Goal: Transaction & Acquisition: Purchase product/service

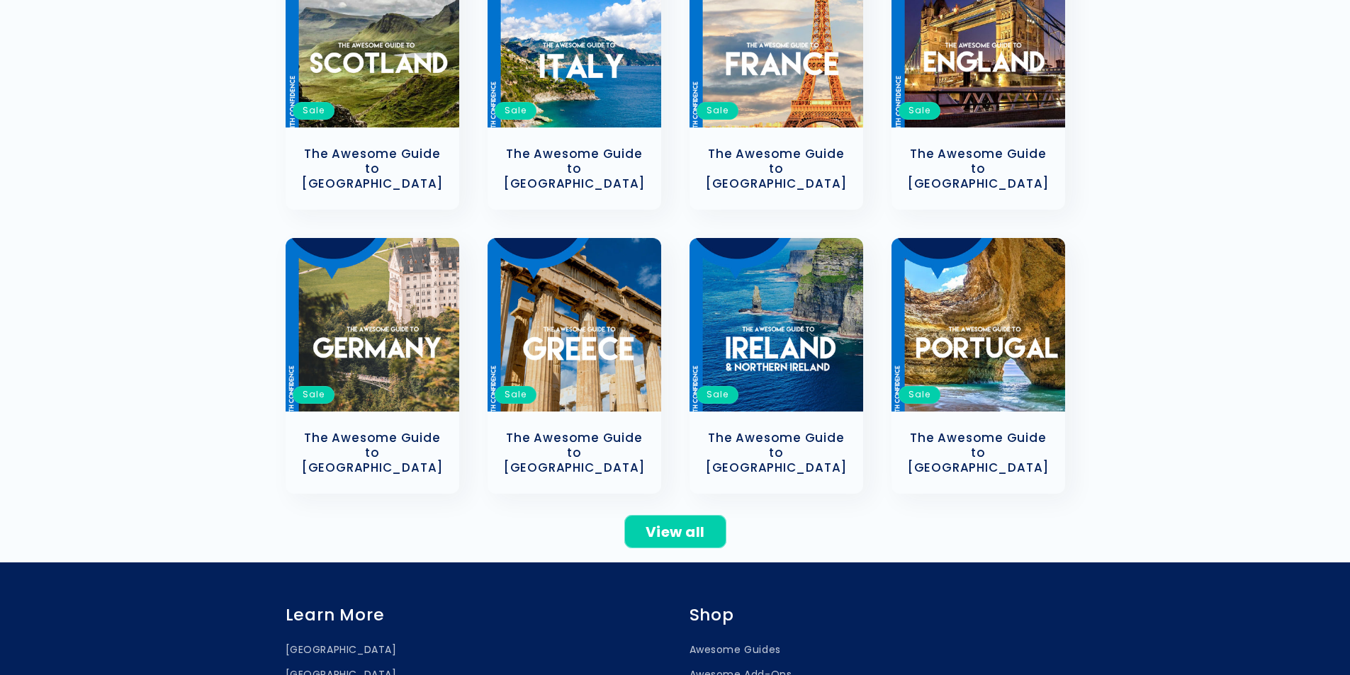
click at [946, 508] on div "View all" at bounding box center [675, 528] width 1350 height 40
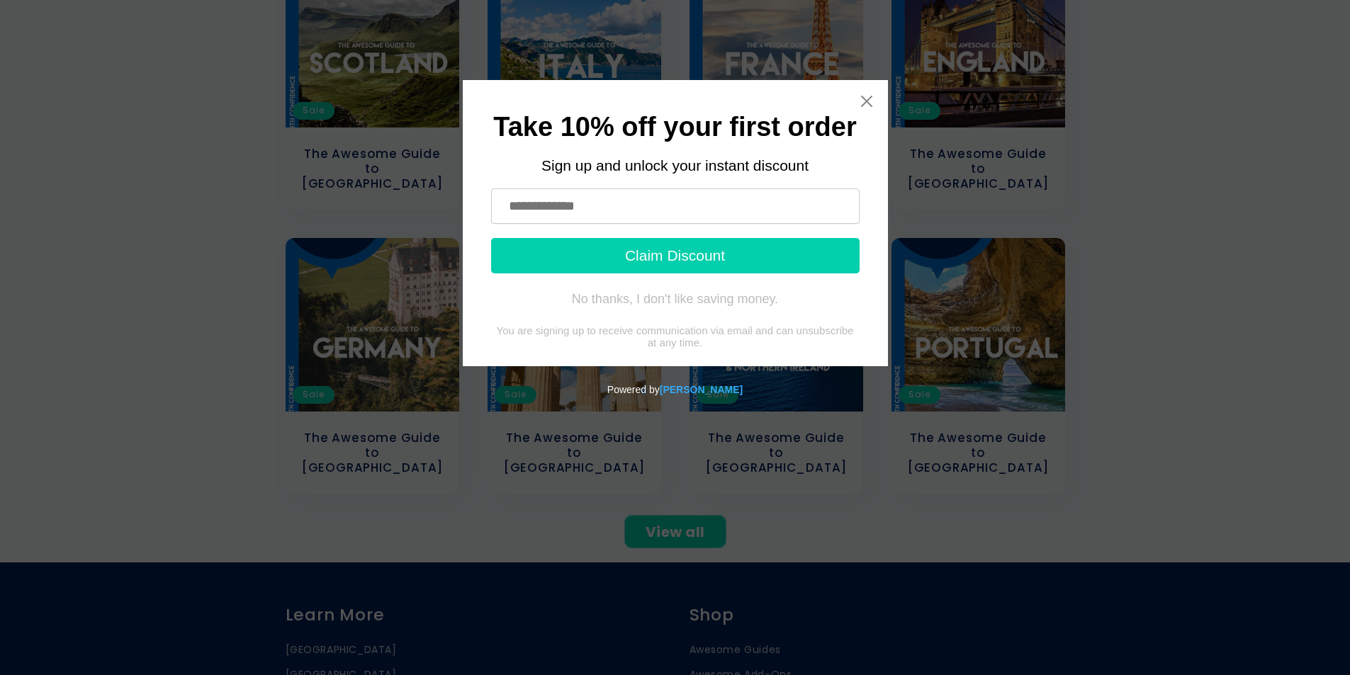
click at [875, 99] on div "Take 10% off your first order Sign up and unlock your instant discount Claim Di…" at bounding box center [675, 223] width 425 height 286
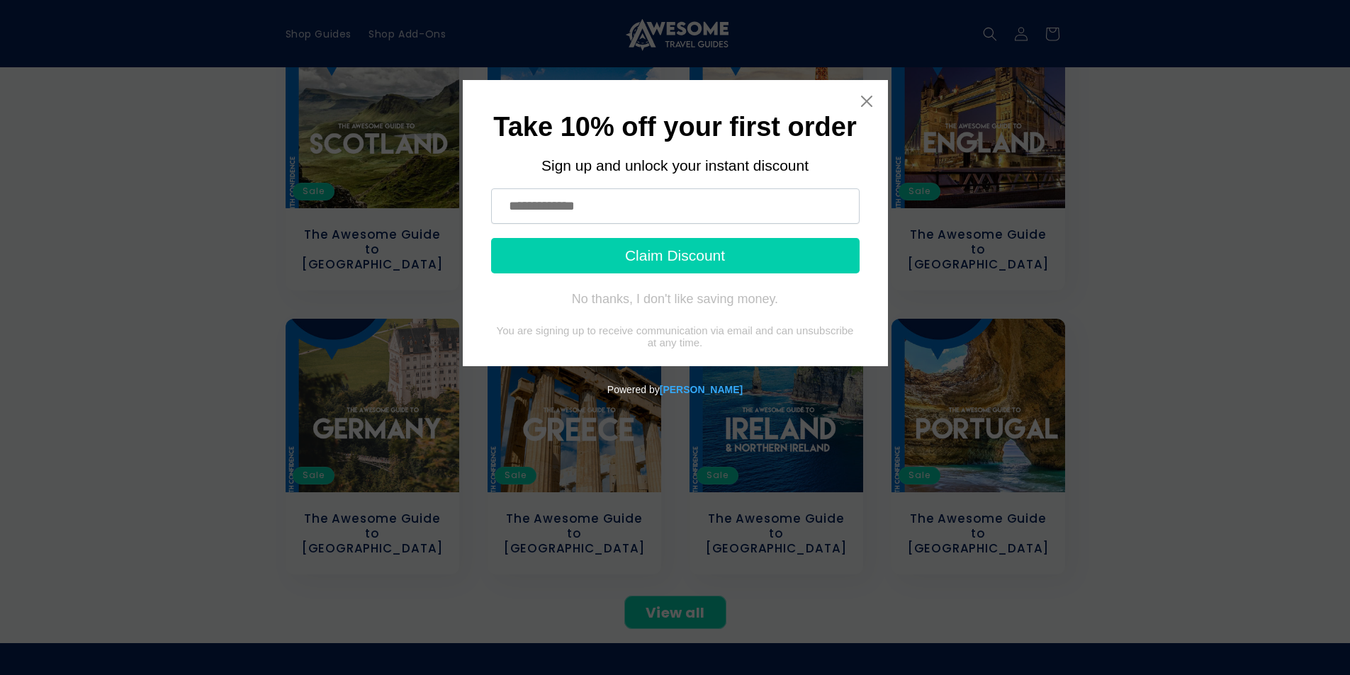
scroll to position [142, 0]
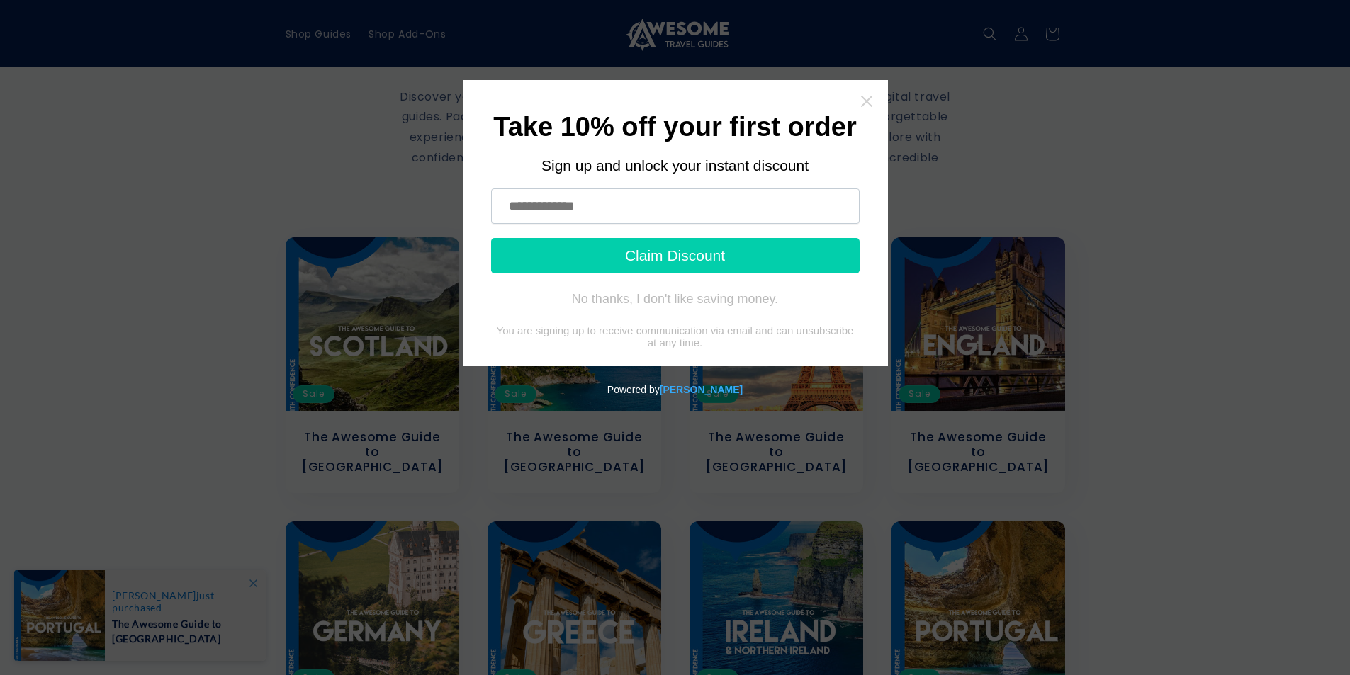
click at [865, 107] on icon "Close widget" at bounding box center [867, 101] width 14 height 14
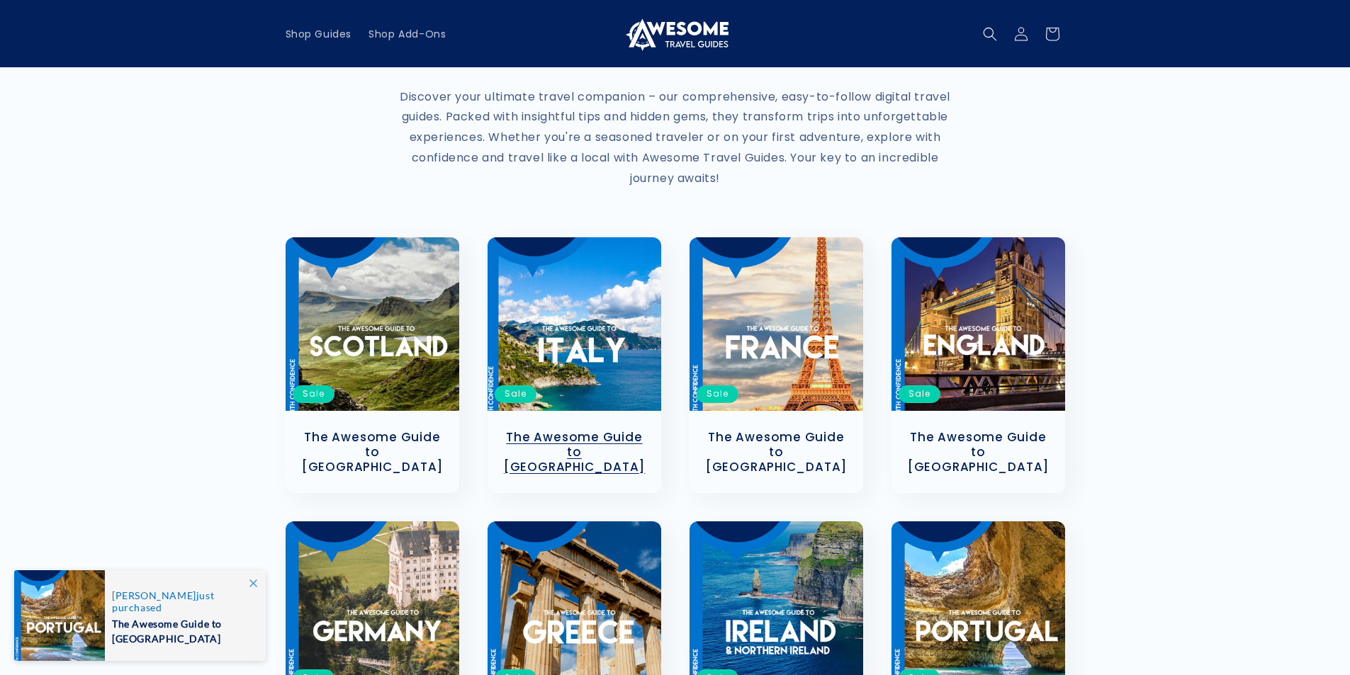
click at [576, 430] on link "The Awesome Guide to [GEOGRAPHIC_DATA]" at bounding box center [574, 452] width 145 height 44
